Goal: Transaction & Acquisition: Purchase product/service

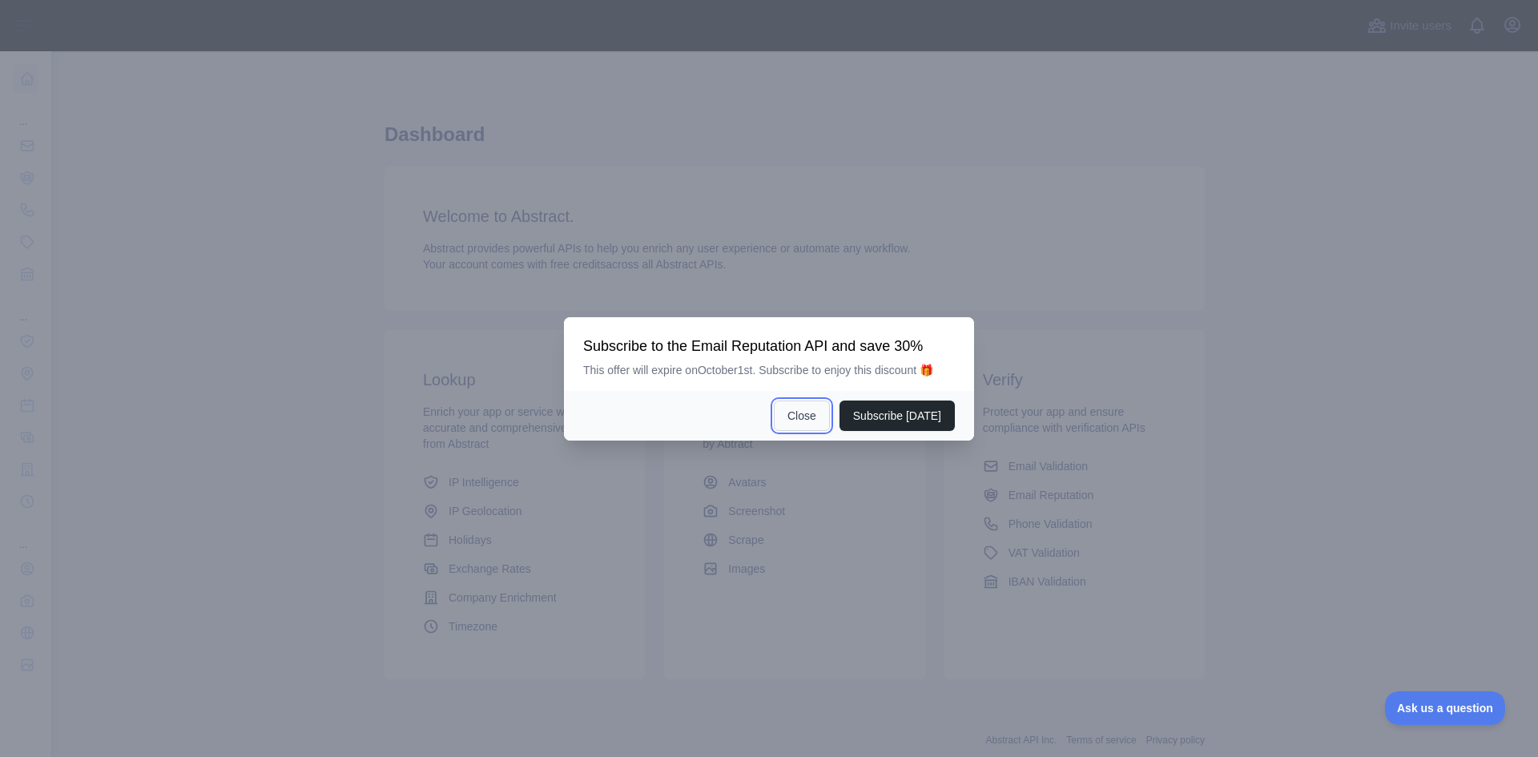
click at [827, 424] on button "Close" at bounding box center [802, 416] width 56 height 30
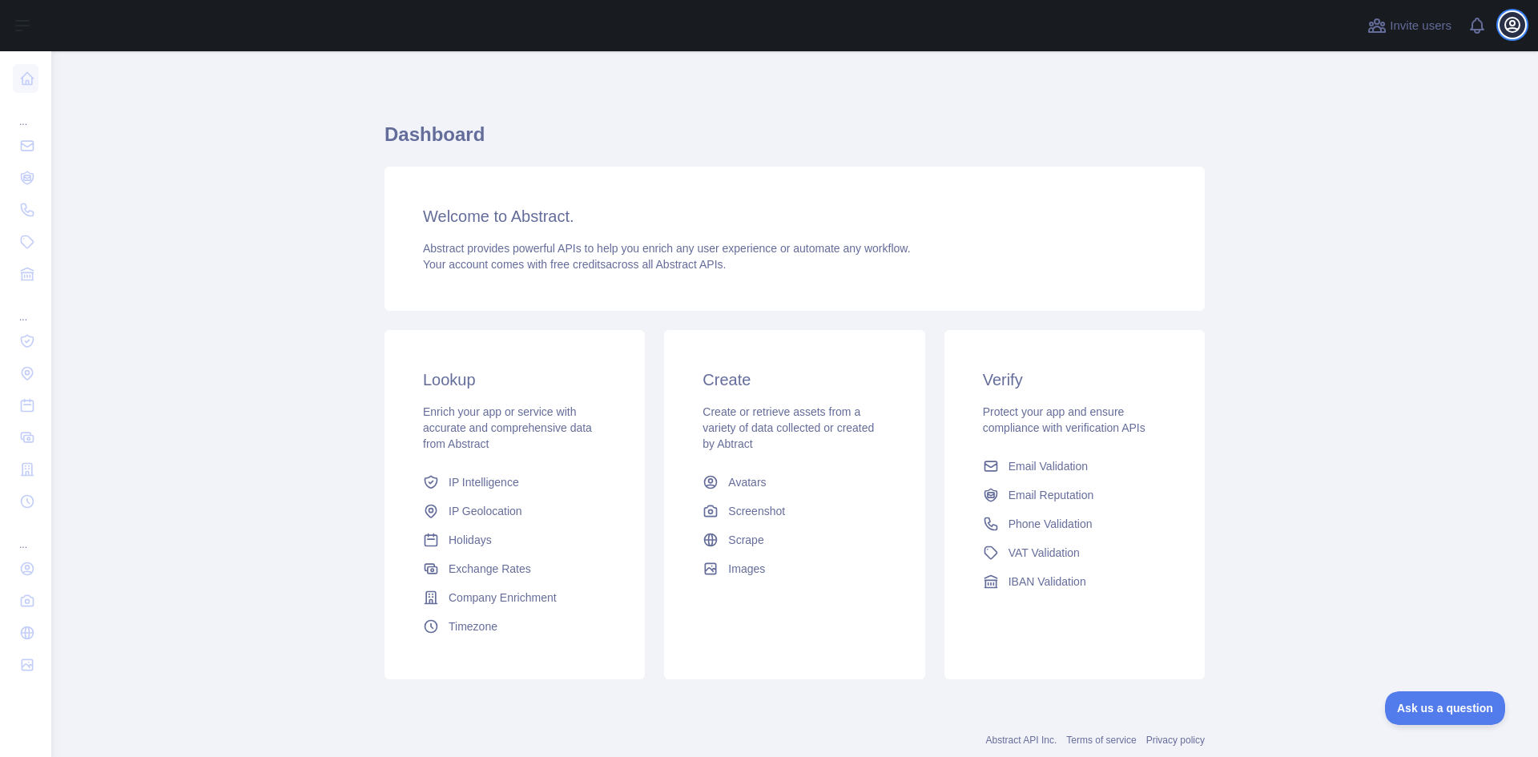
click at [1505, 30] on icon "button" at bounding box center [1512, 24] width 19 height 19
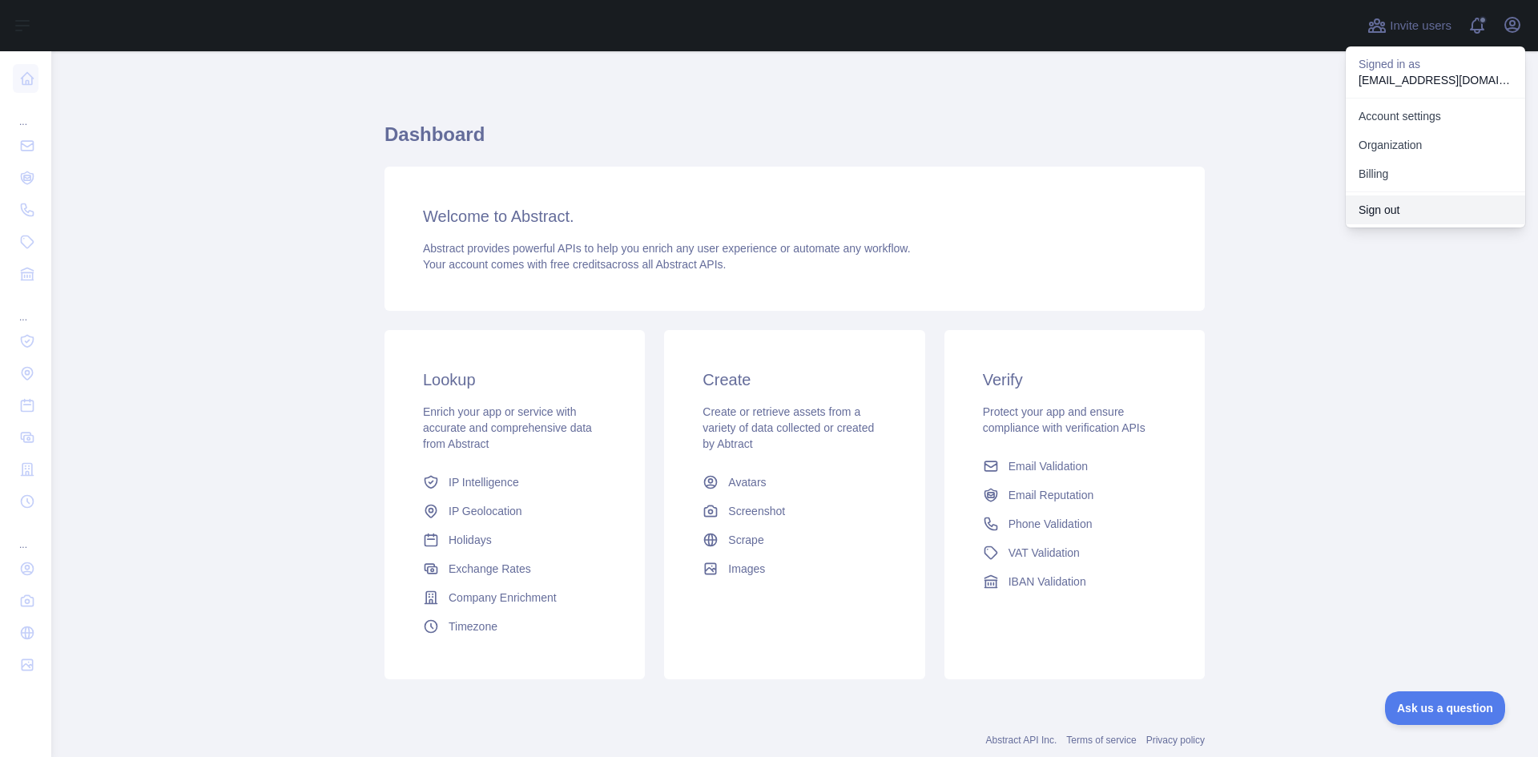
click at [1390, 218] on button "Sign out" at bounding box center [1435, 209] width 179 height 29
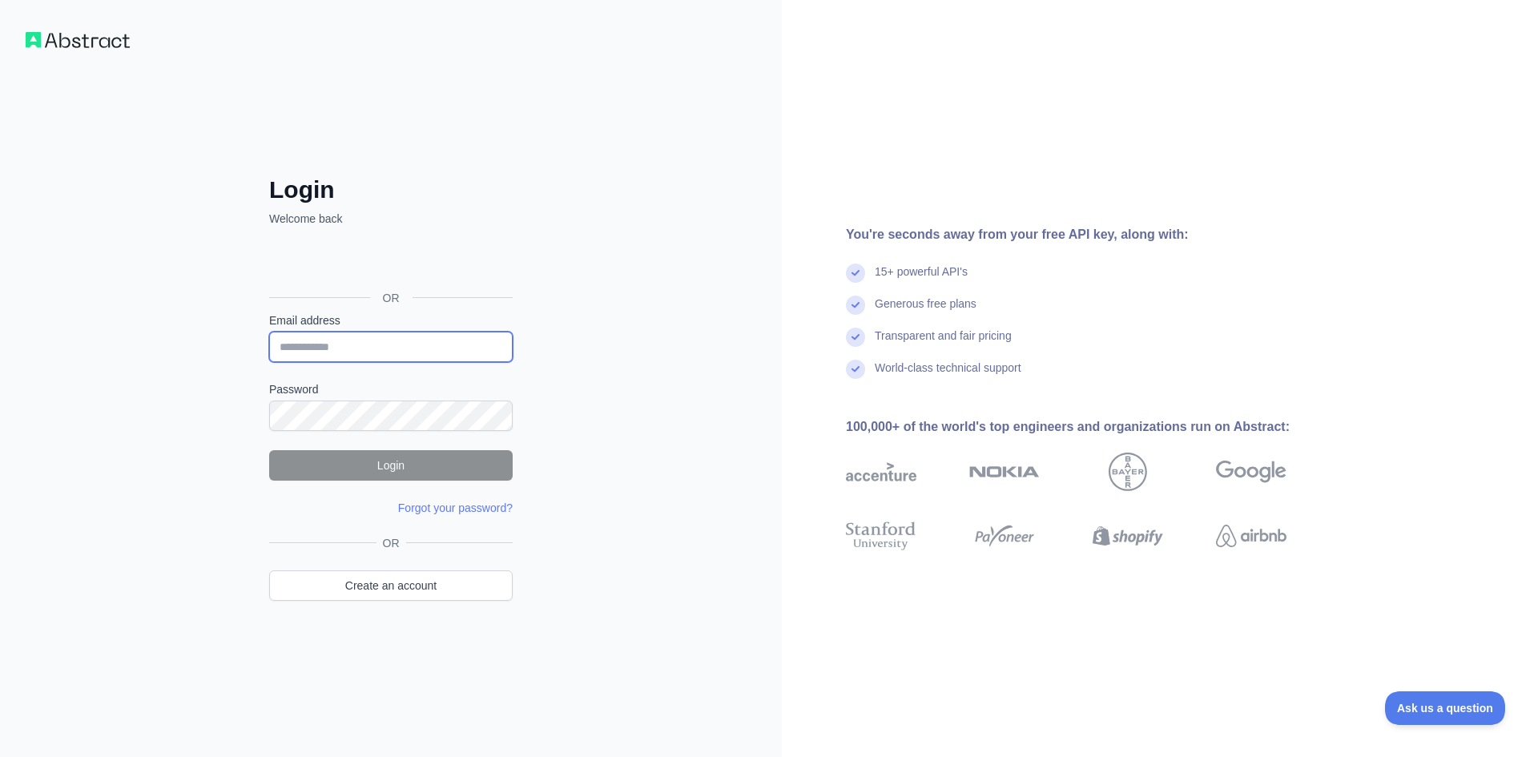
click at [374, 357] on input "Email address" at bounding box center [391, 347] width 244 height 30
paste input "**********"
type input "**********"
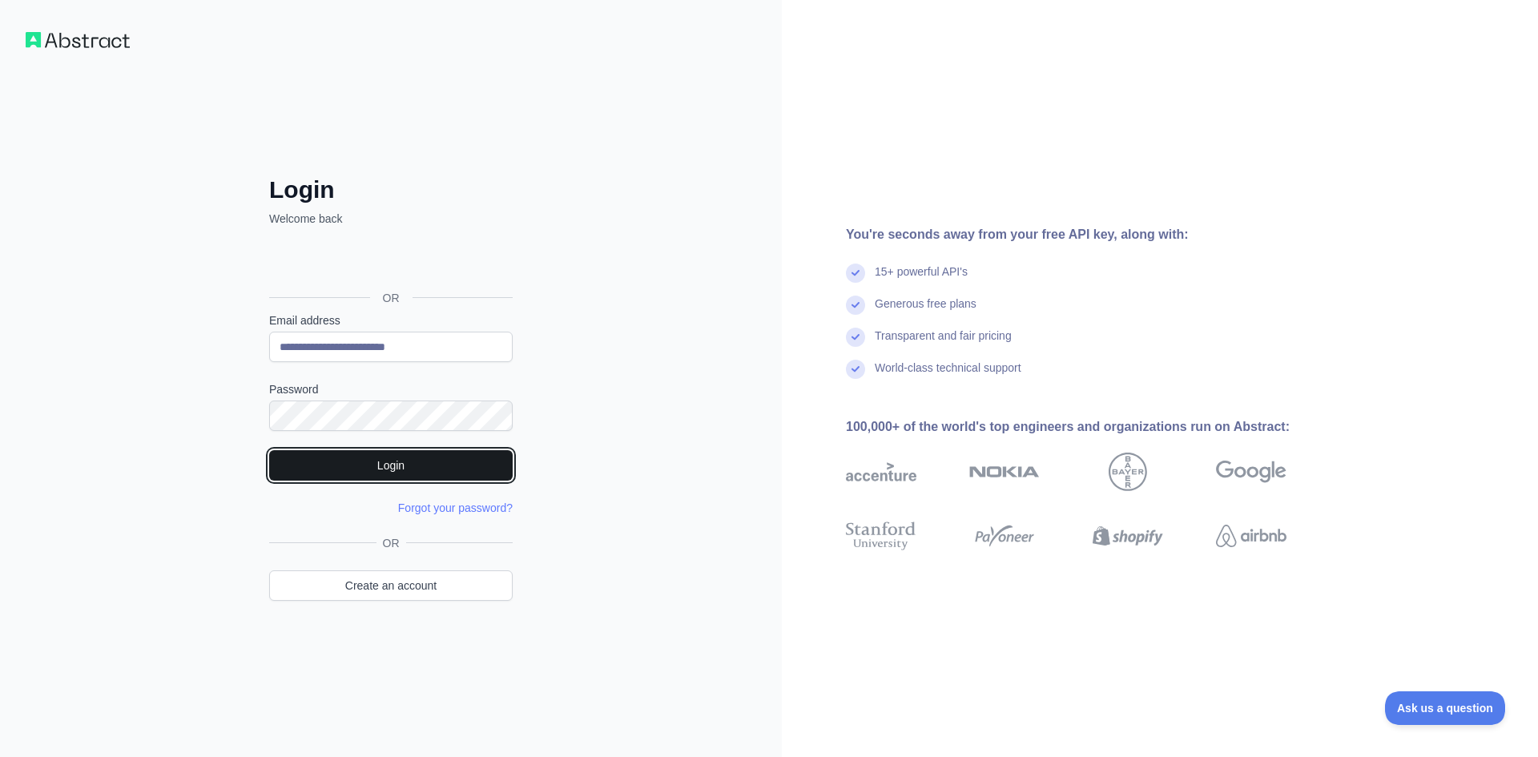
click at [391, 475] on button "Login" at bounding box center [391, 465] width 244 height 30
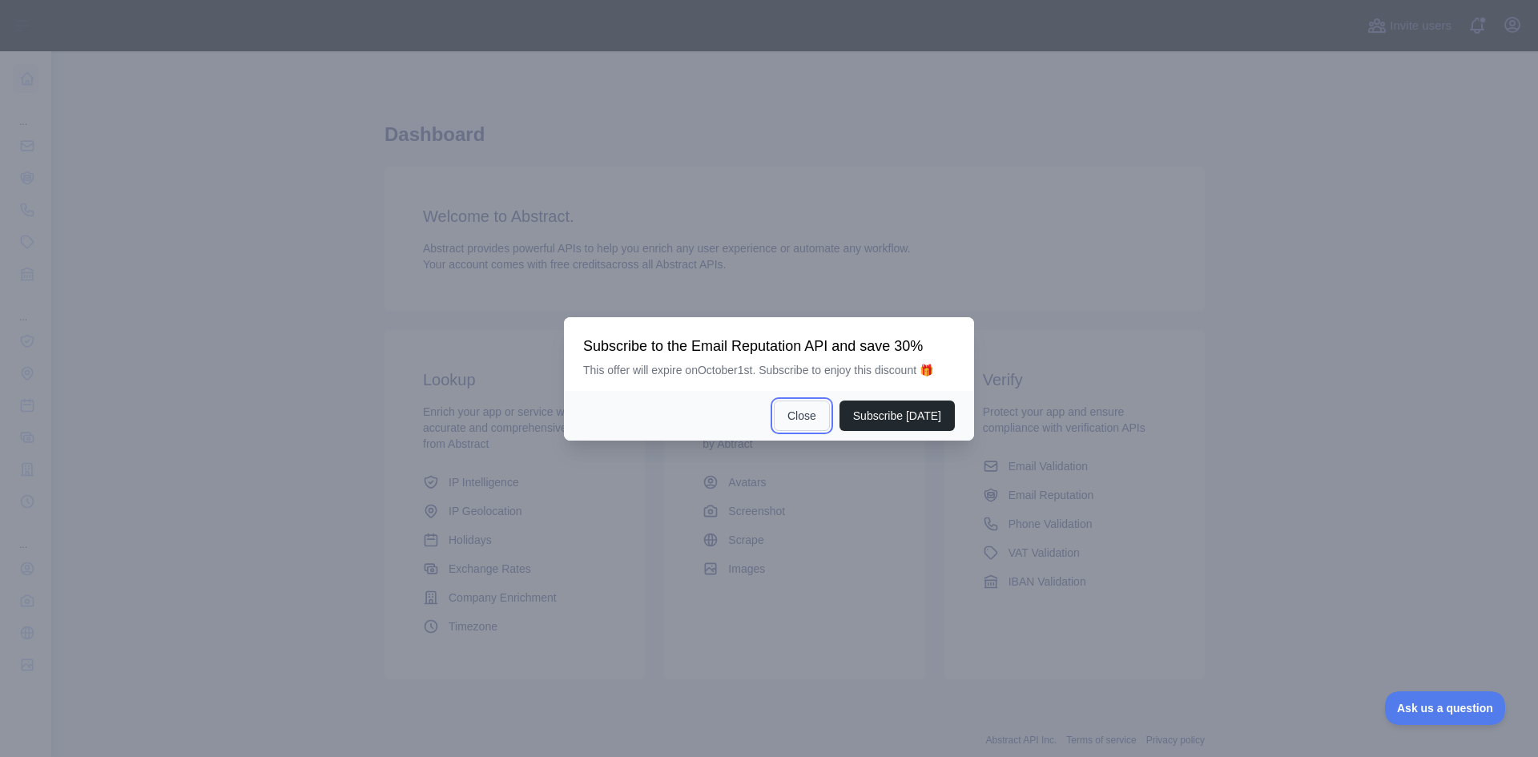
click at [826, 413] on button "Close" at bounding box center [802, 416] width 56 height 30
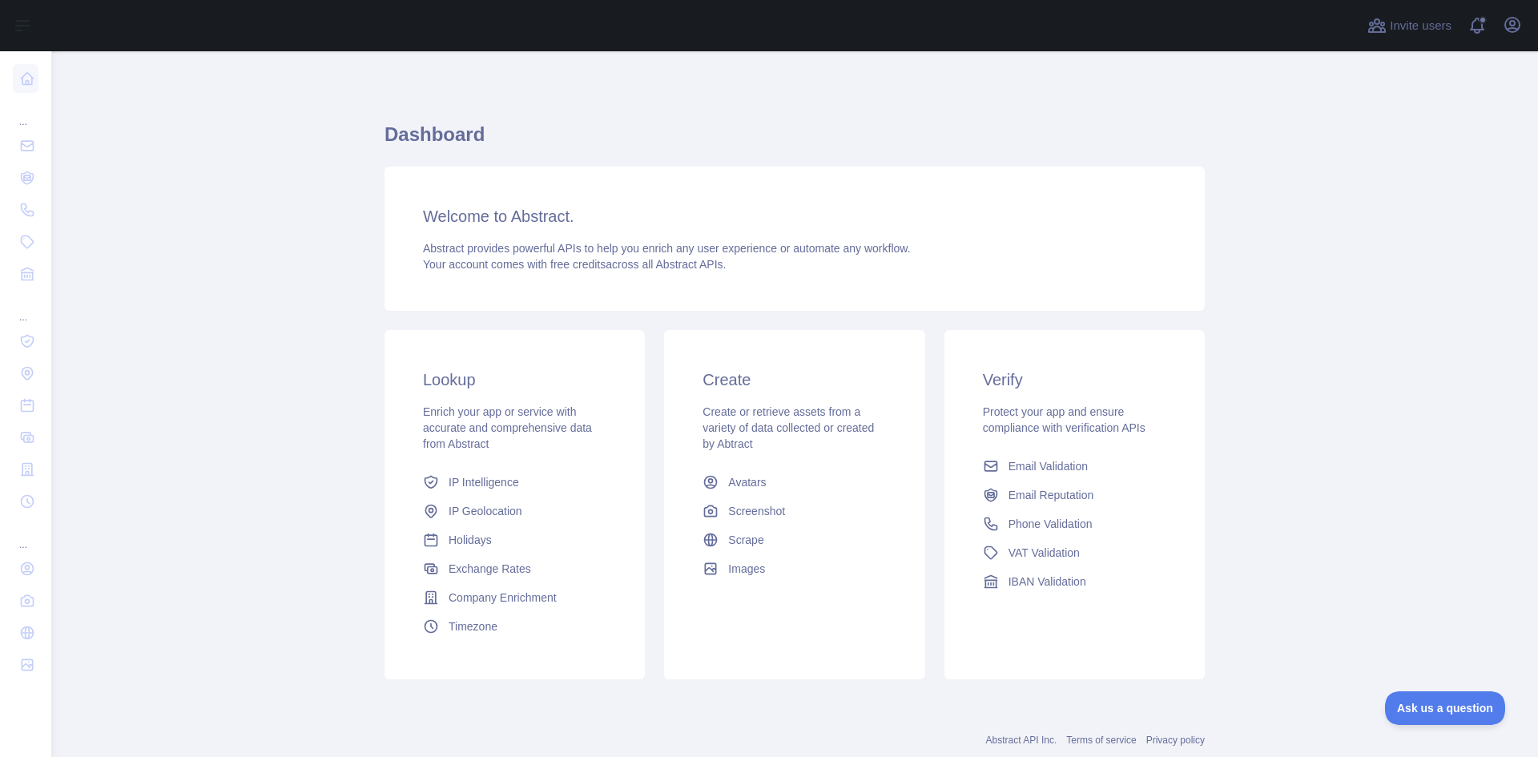
click at [1500, 31] on div "Open user menu" at bounding box center [1513, 26] width 26 height 28
click at [1511, 31] on icon "button" at bounding box center [1512, 25] width 14 height 14
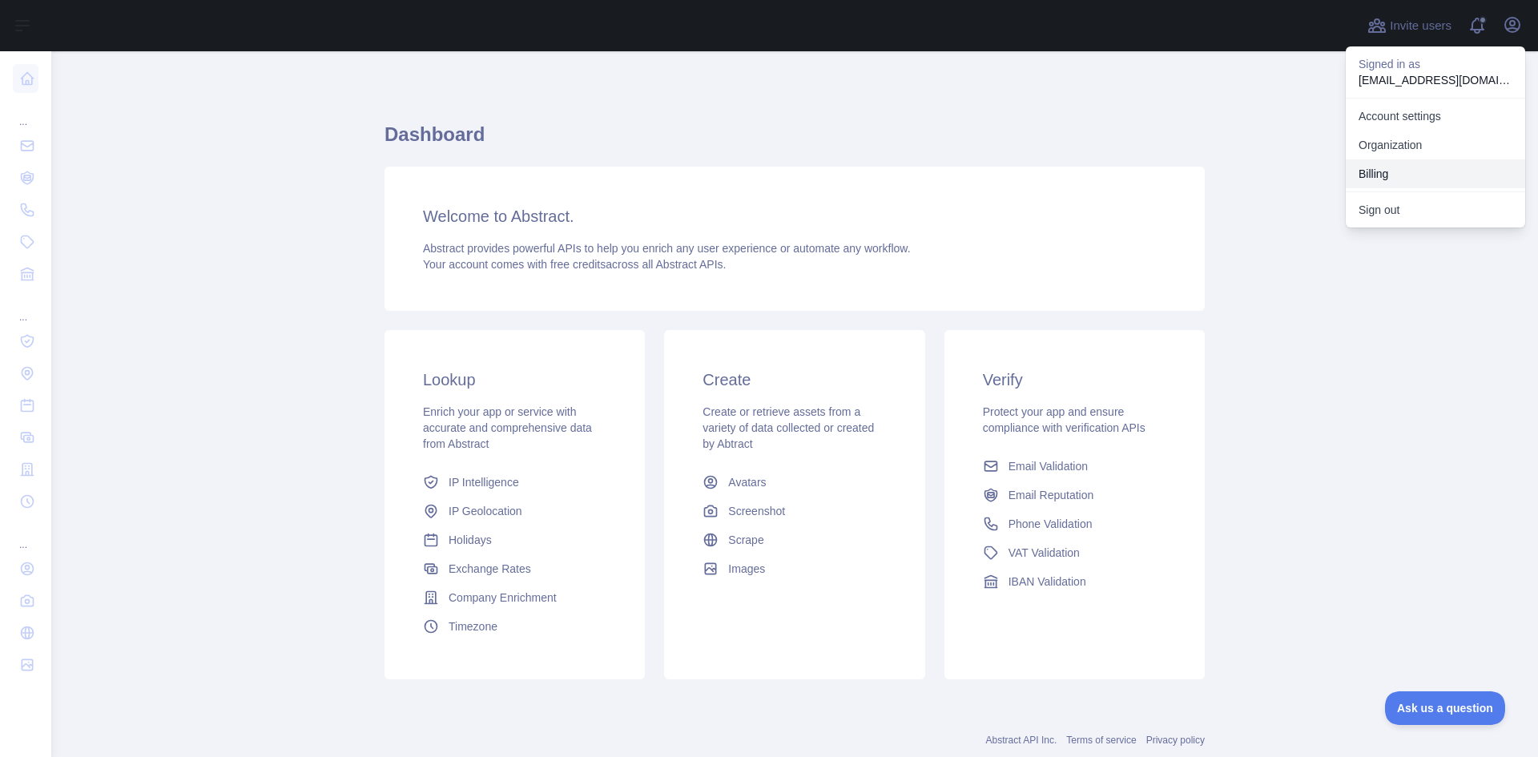
click at [1440, 179] on button "Billing" at bounding box center [1435, 173] width 179 height 29
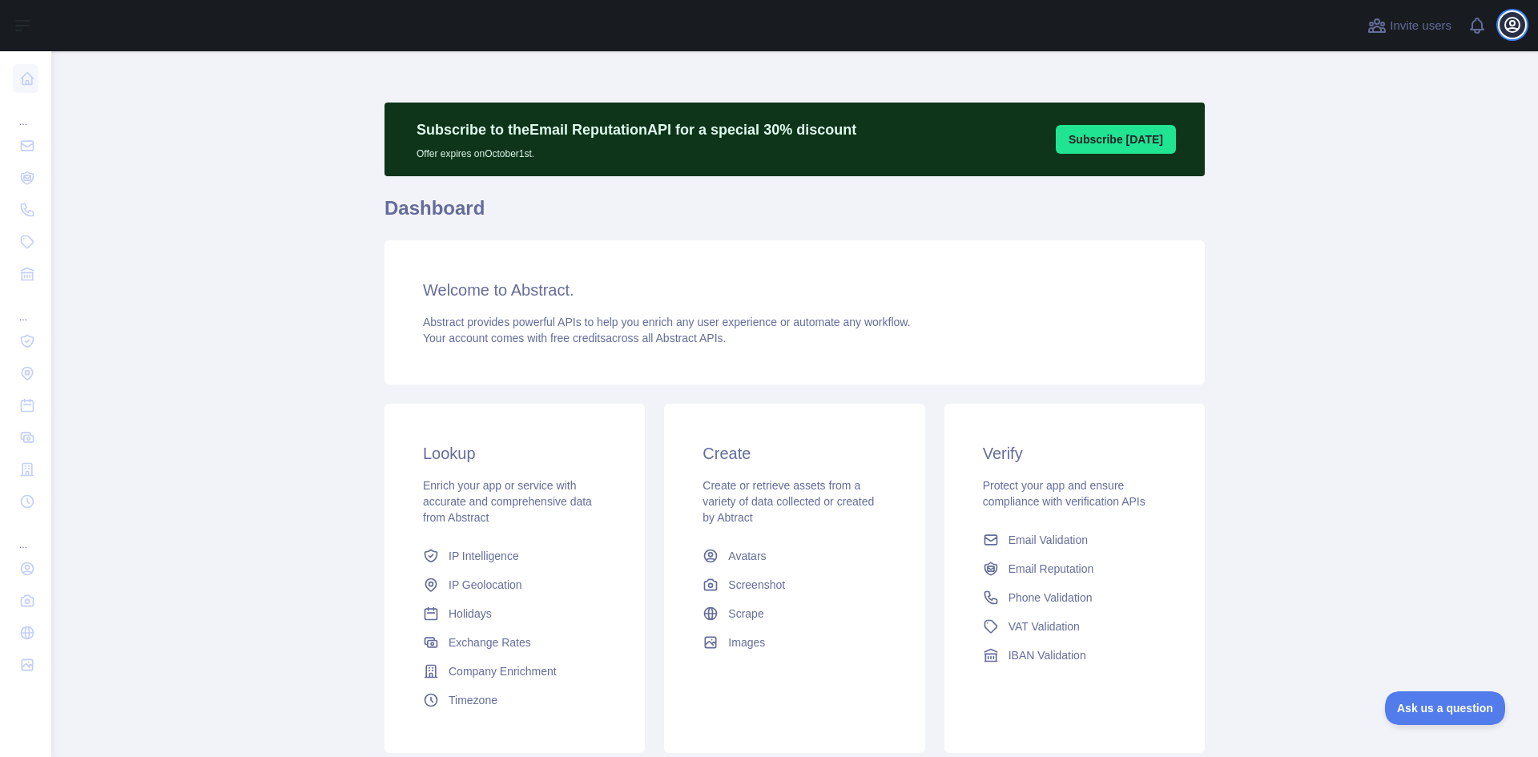
click at [1519, 33] on icon "button" at bounding box center [1512, 24] width 19 height 19
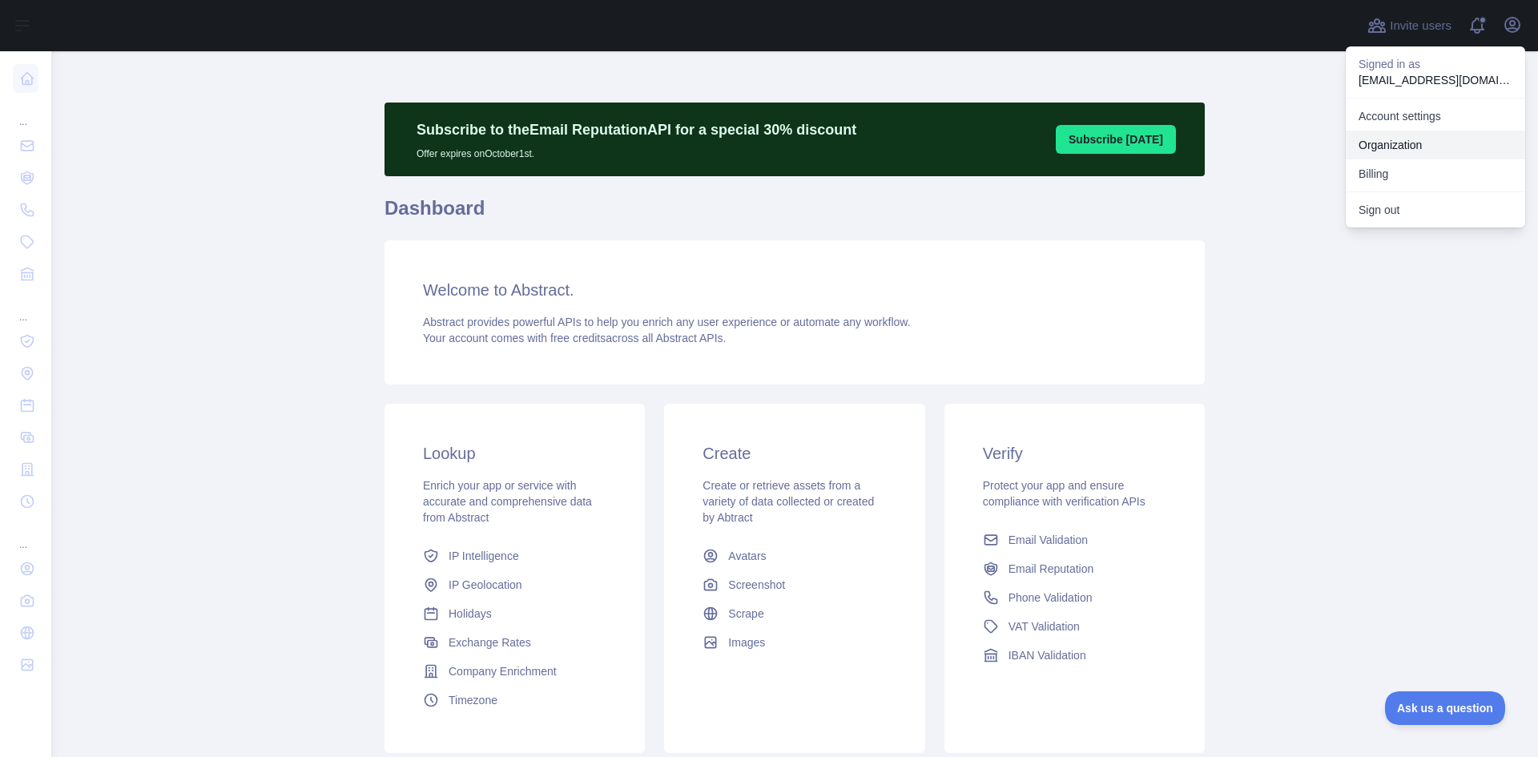
click at [1413, 172] on button "Billing" at bounding box center [1435, 173] width 179 height 29
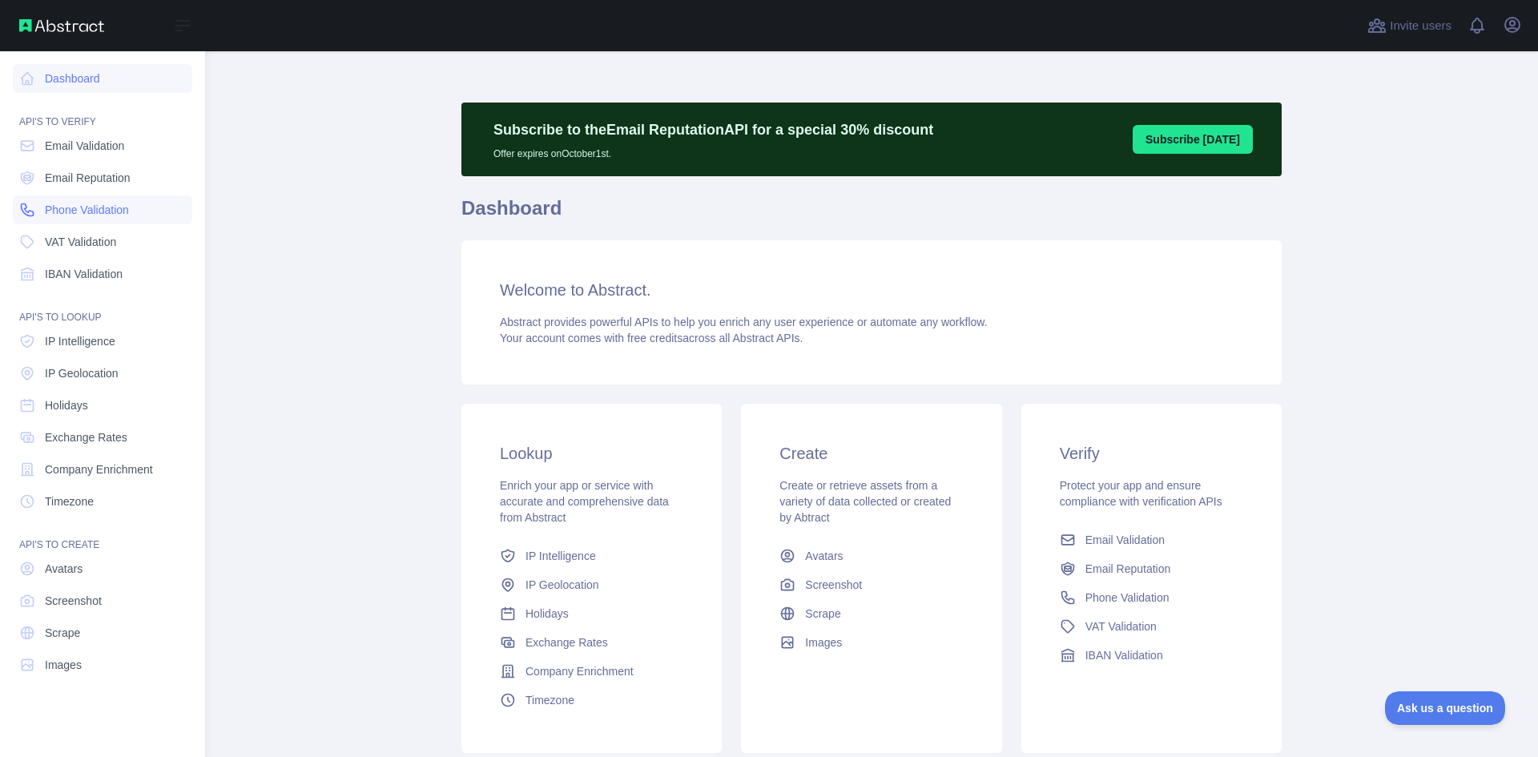
click at [99, 209] on span "Phone Validation" at bounding box center [87, 210] width 84 height 16
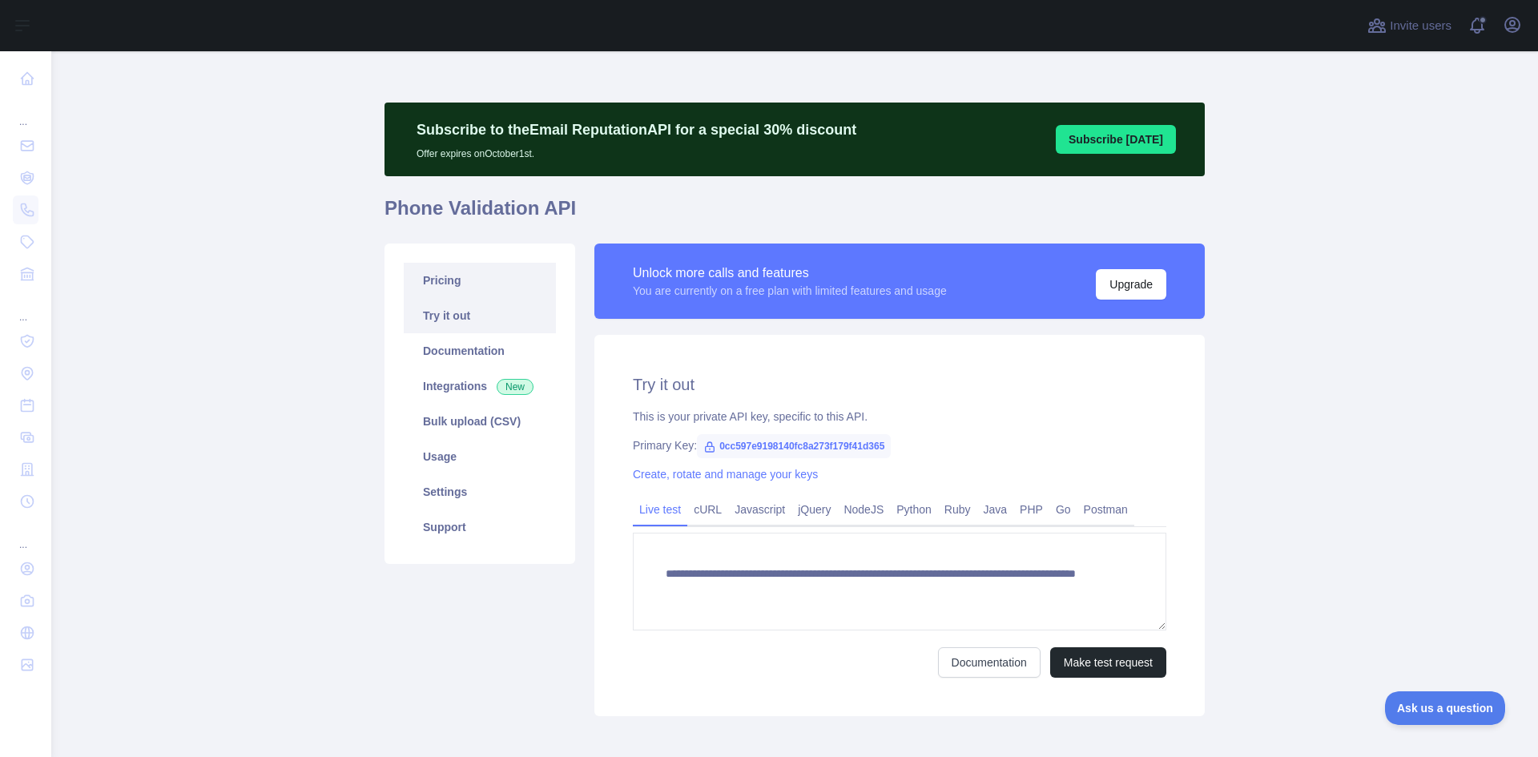
click at [484, 276] on link "Pricing" at bounding box center [480, 280] width 152 height 35
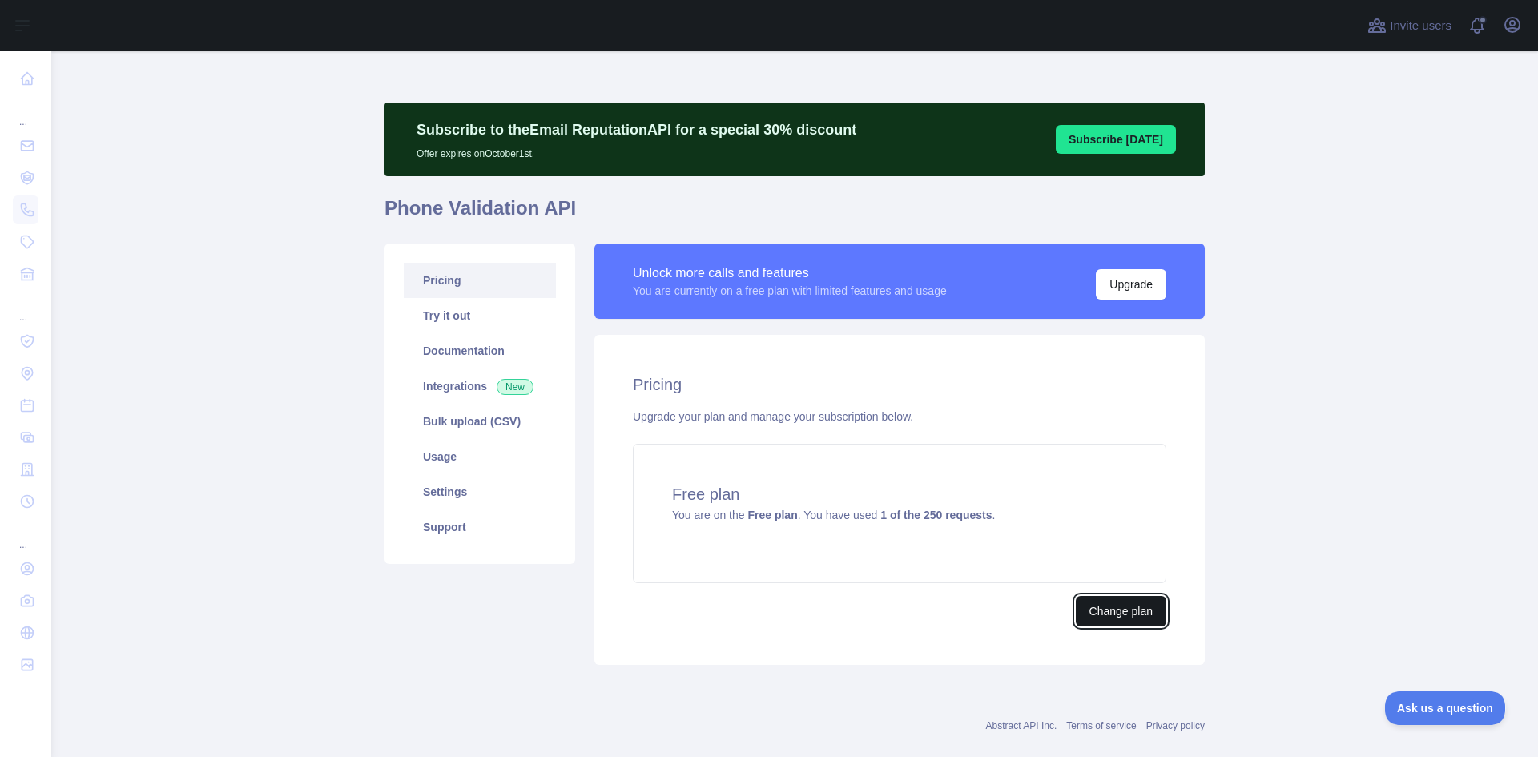
click at [1126, 608] on button "Change plan" at bounding box center [1121, 611] width 91 height 30
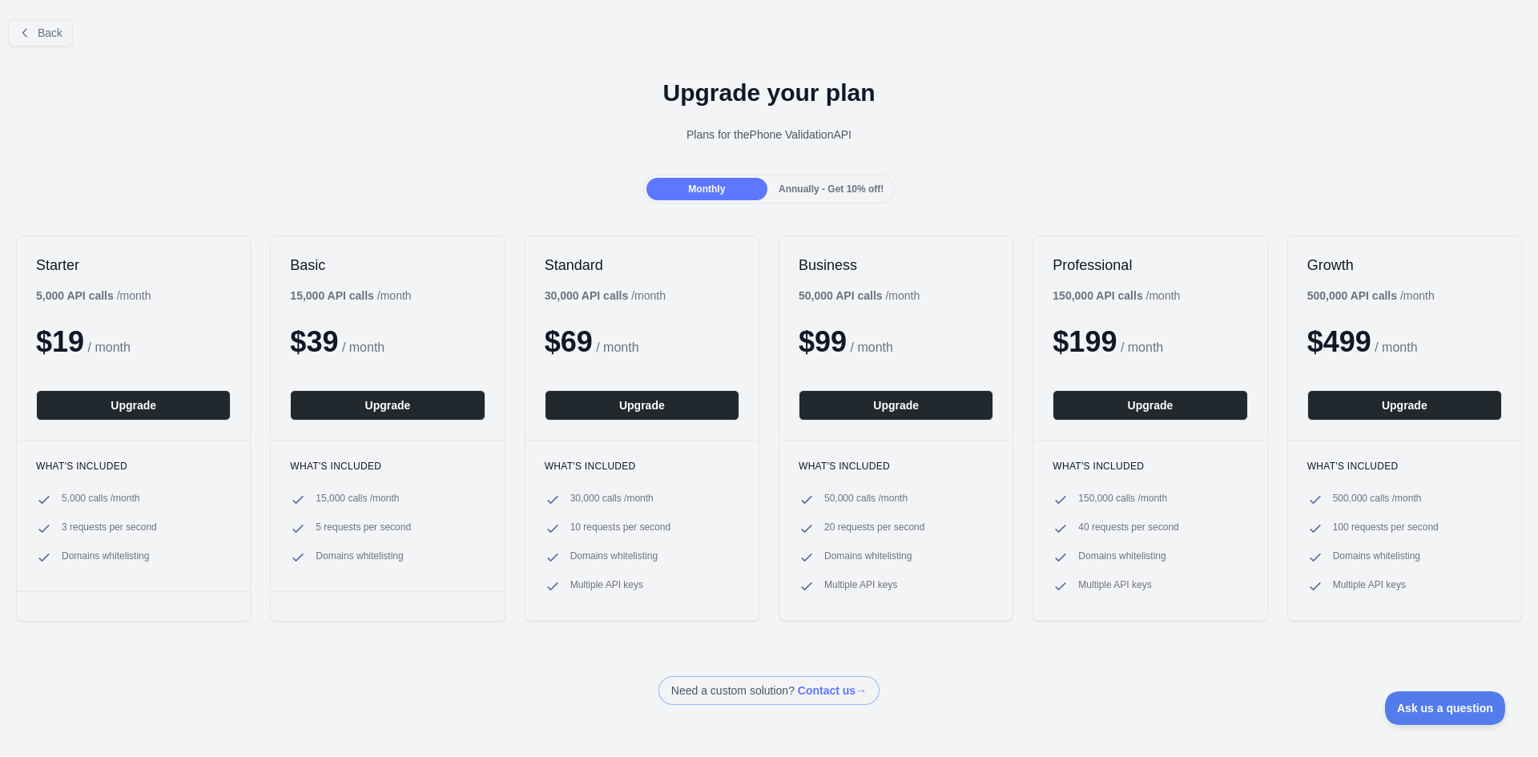
click at [287, 134] on div "Plans for the Phone Validation API" at bounding box center [769, 135] width 1512 height 16
click at [46, 29] on span "Back" at bounding box center [50, 32] width 25 height 13
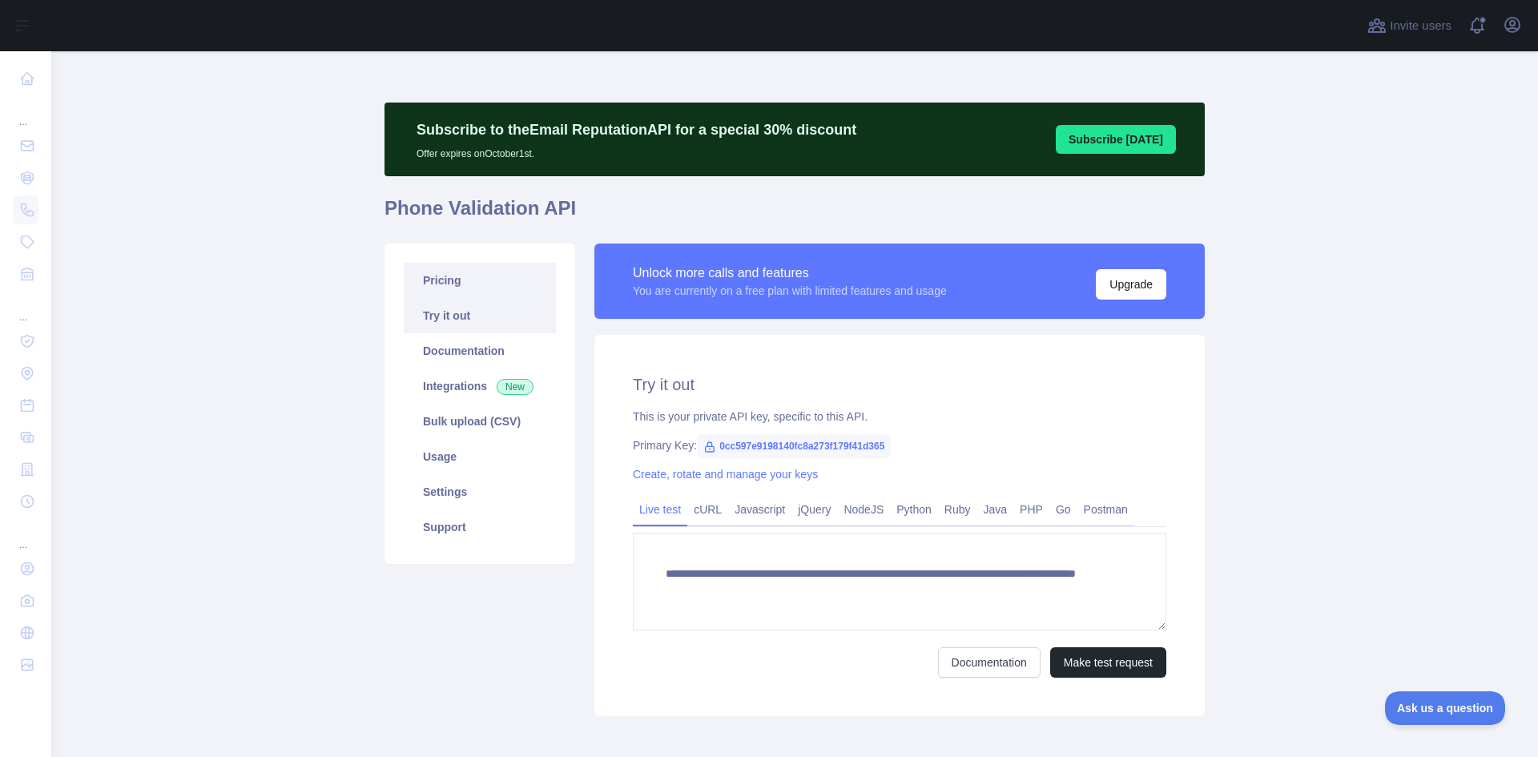
click at [442, 279] on link "Pricing" at bounding box center [480, 280] width 152 height 35
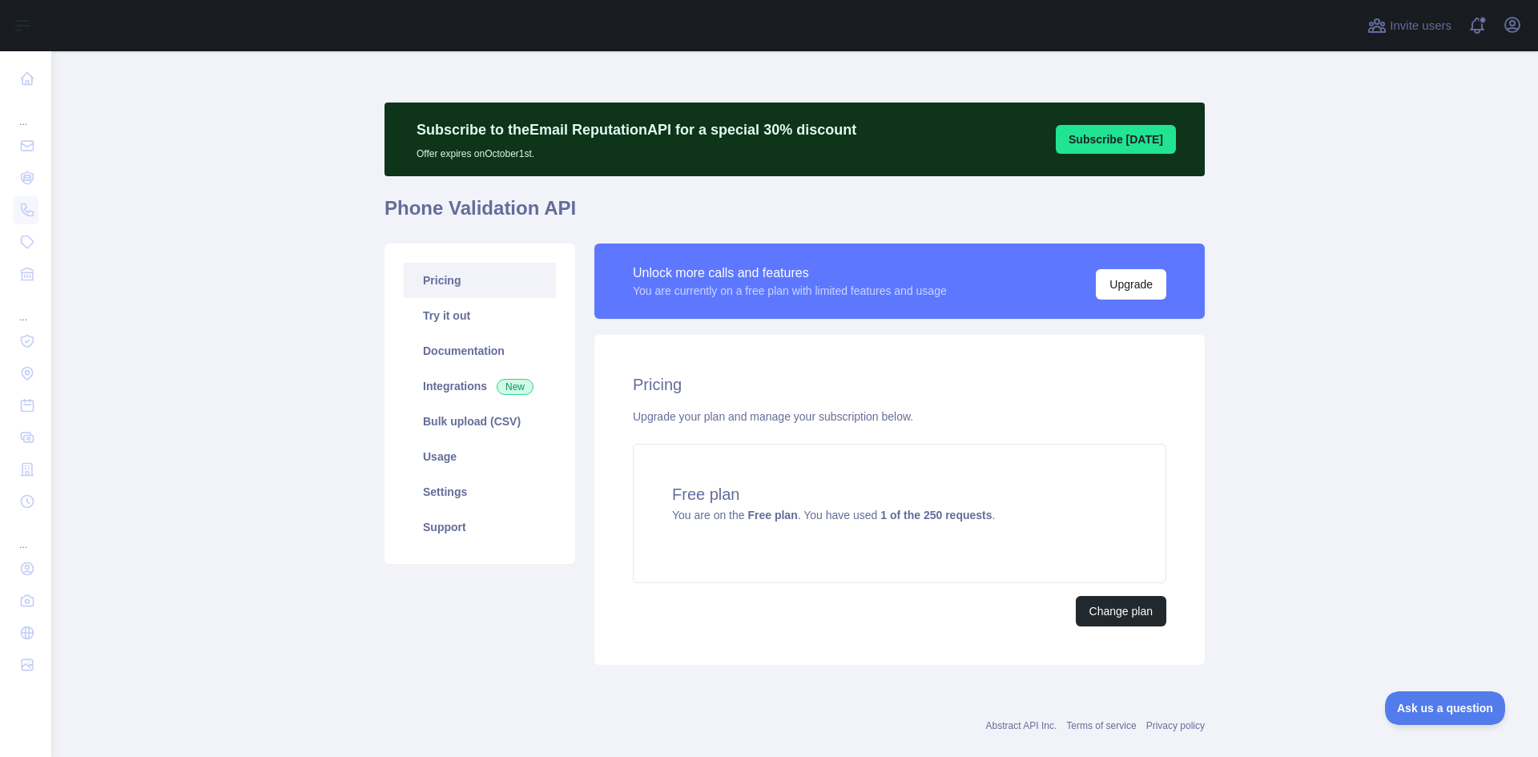
click at [1347, 415] on main "Subscribe to the Email Reputation API for a special 30 % discount Offer expires…" at bounding box center [794, 404] width 1487 height 706
click at [1103, 612] on button "Change plan" at bounding box center [1121, 611] width 91 height 30
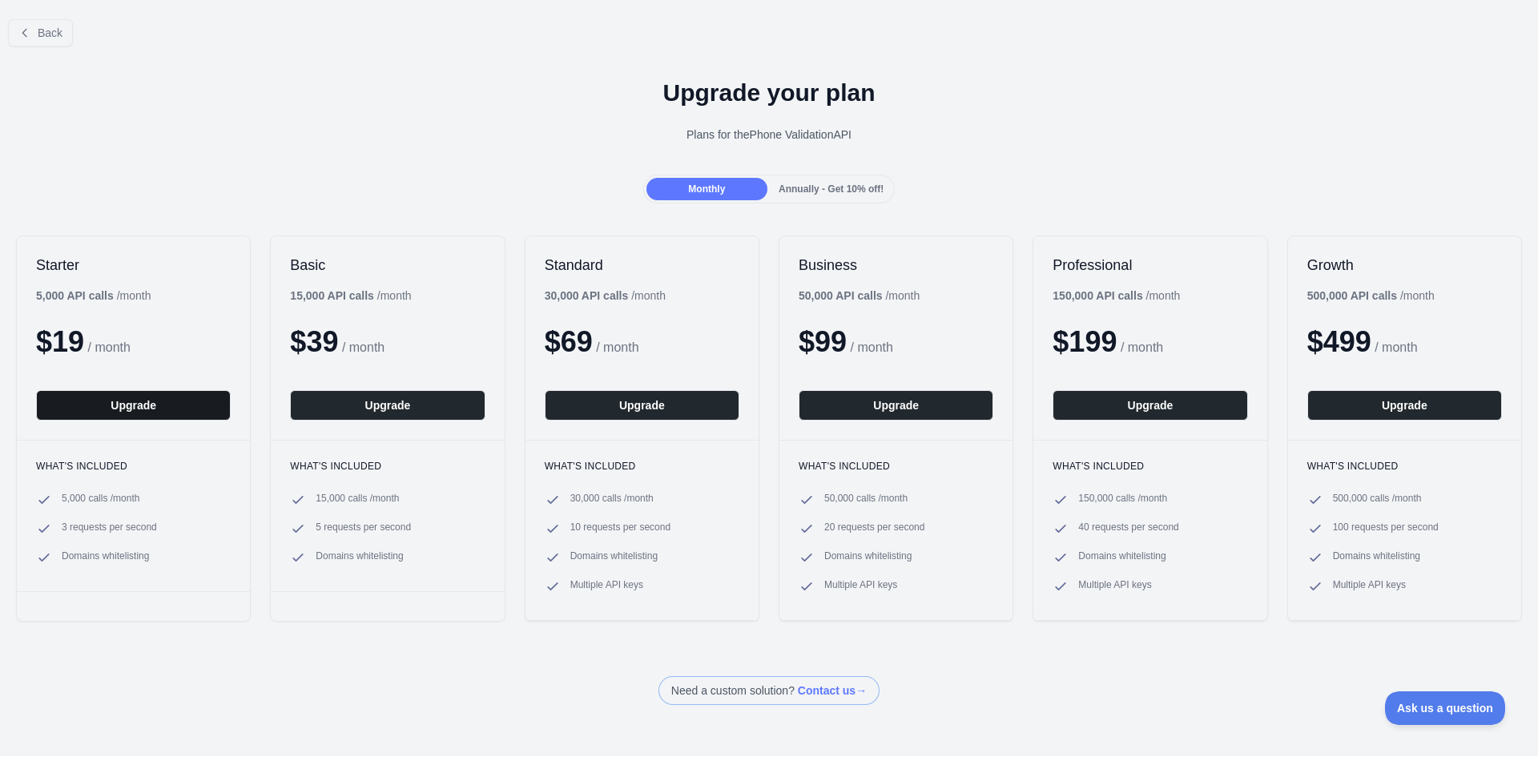
click at [178, 409] on button "Upgrade" at bounding box center [133, 405] width 195 height 30
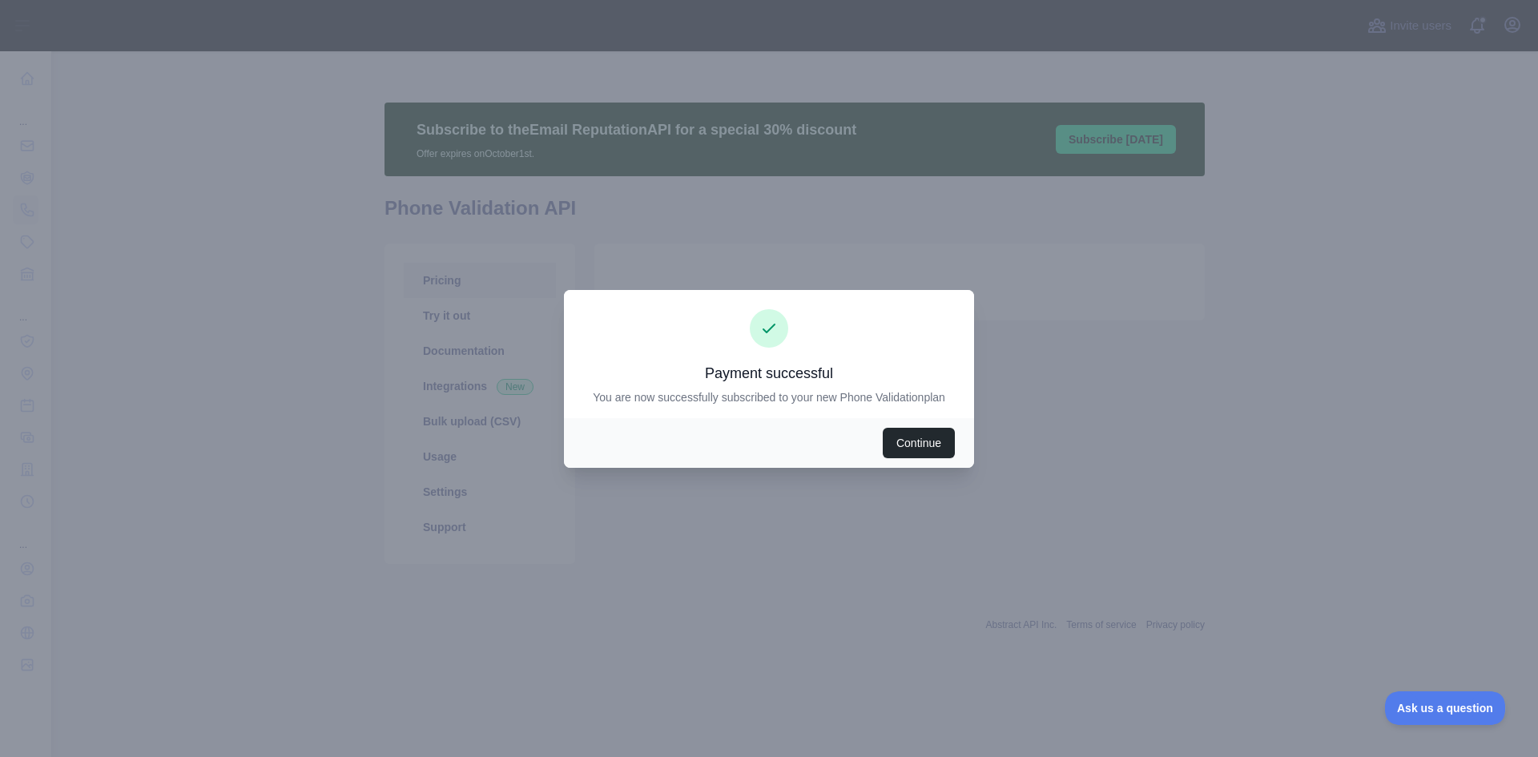
click at [1408, 545] on div at bounding box center [769, 378] width 1538 height 757
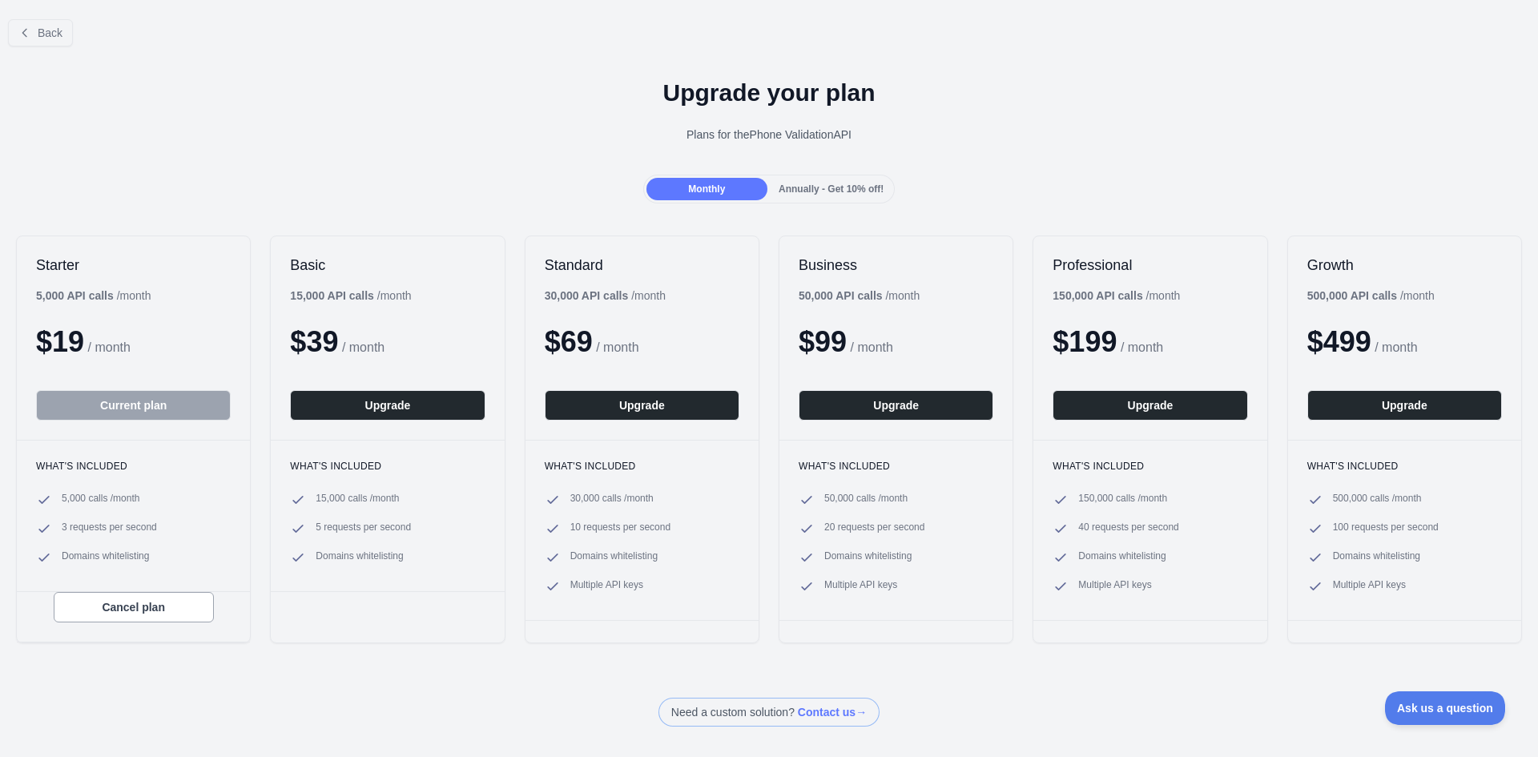
click at [59, 31] on div at bounding box center [769, 378] width 1538 height 757
click at [32, 34] on div at bounding box center [769, 378] width 1538 height 757
click at [62, 34] on div at bounding box center [769, 378] width 1538 height 757
click at [21, 30] on div at bounding box center [769, 378] width 1538 height 757
click at [38, 25] on div at bounding box center [769, 378] width 1538 height 757
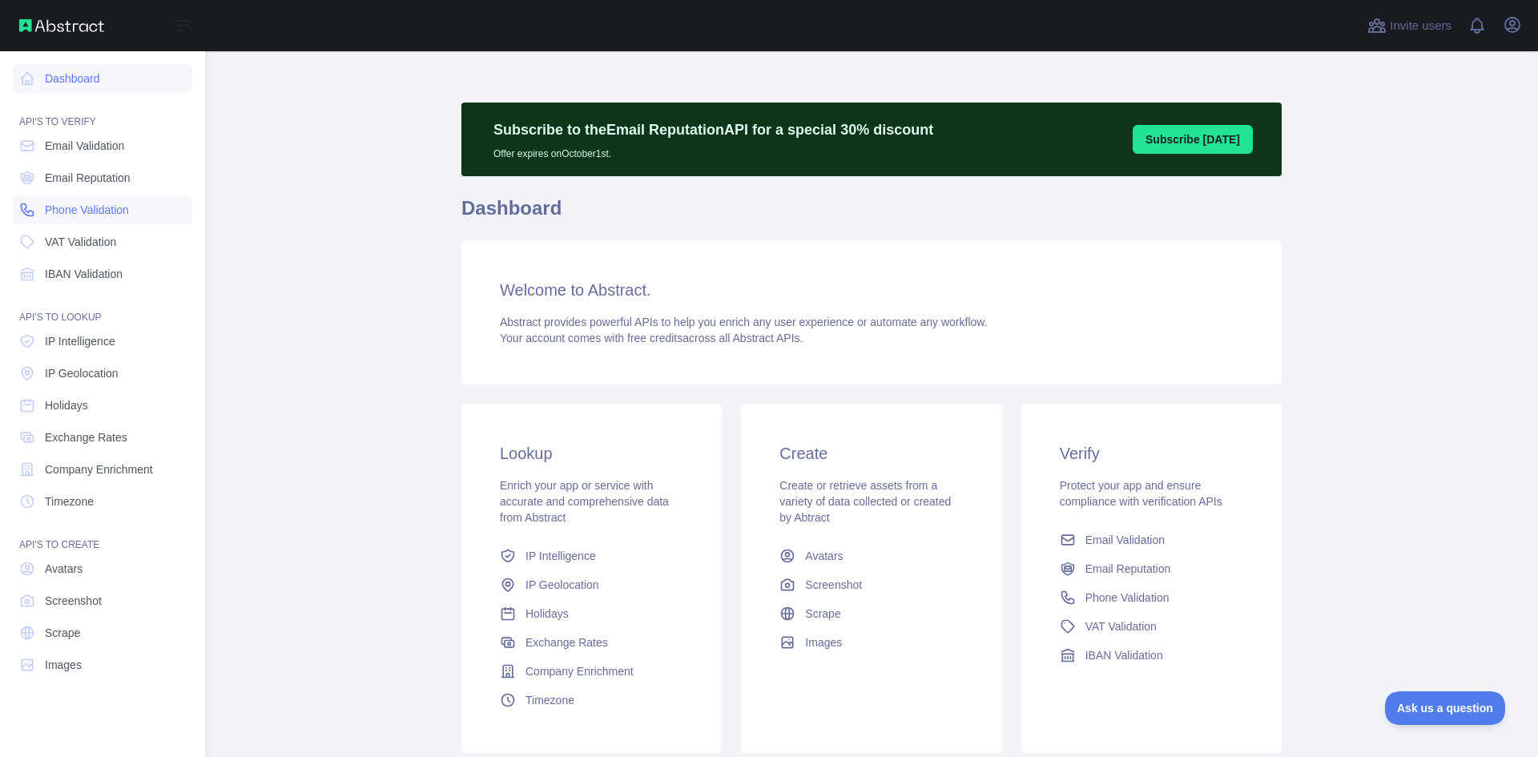
click at [95, 211] on span "Phone Validation" at bounding box center [87, 210] width 84 height 16
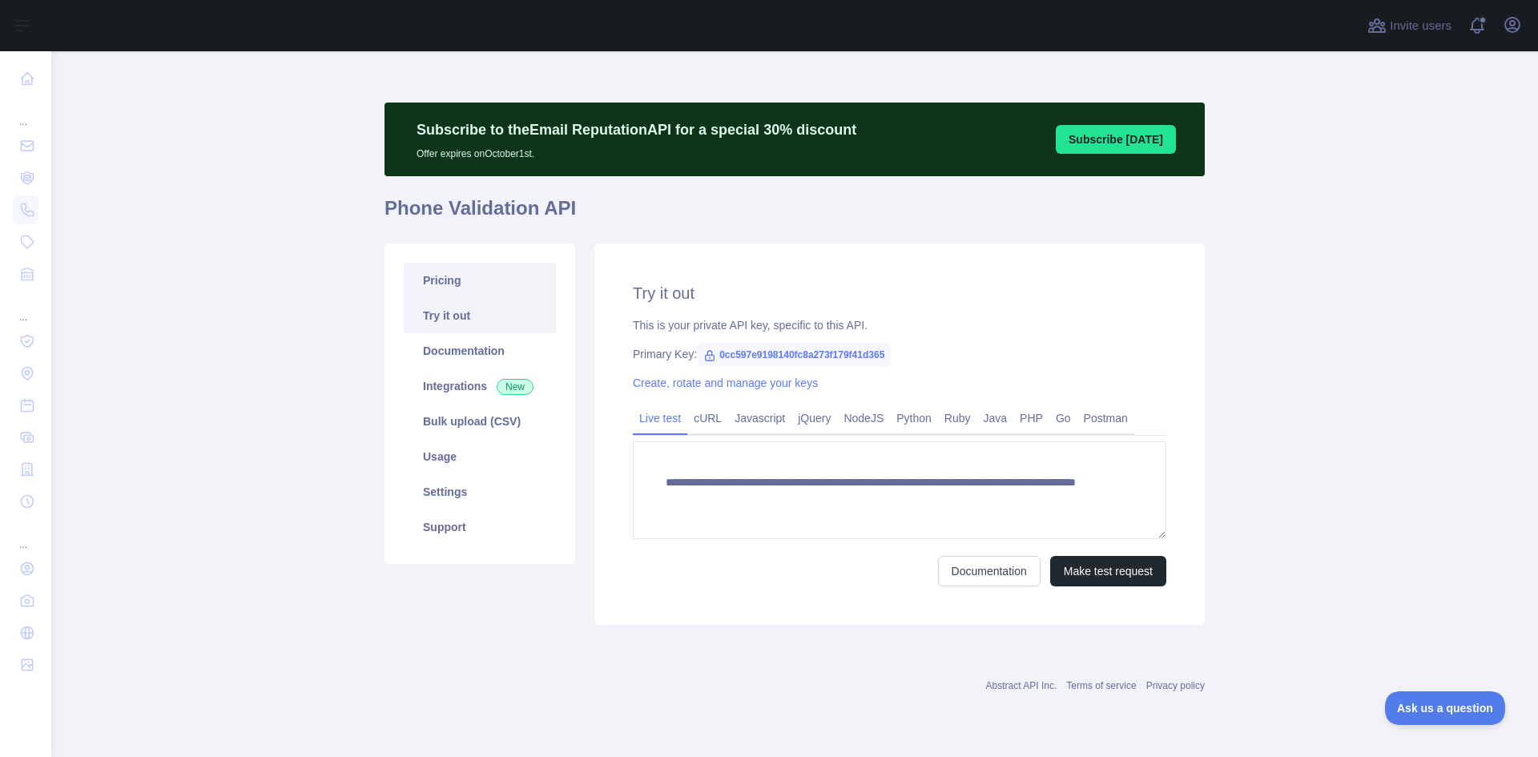
click at [422, 288] on link "Pricing" at bounding box center [480, 280] width 152 height 35
